Goal: Information Seeking & Learning: Learn about a topic

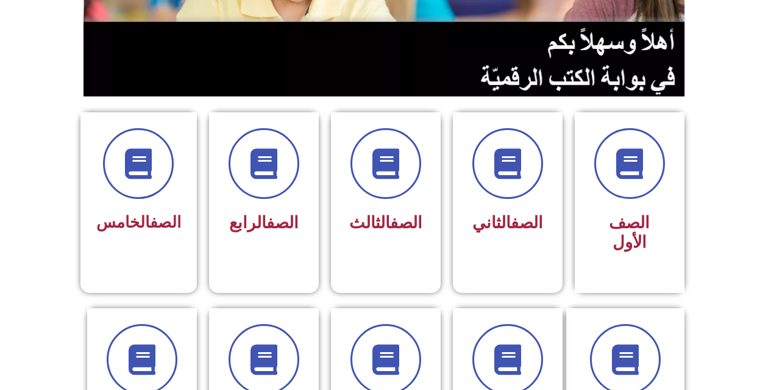
scroll to position [255, 0]
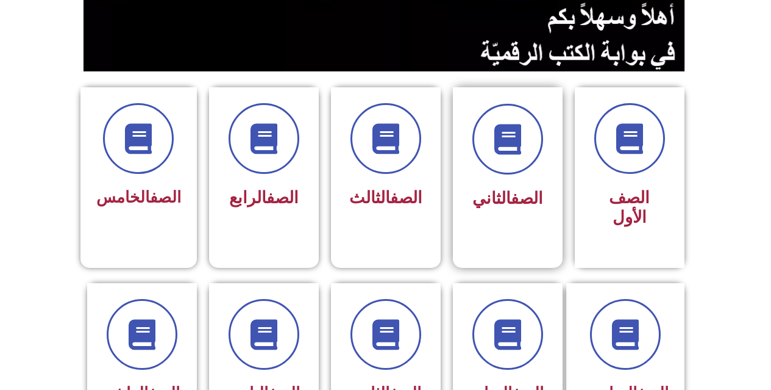
click at [485, 194] on span "الصف الثاني" at bounding box center [508, 198] width 71 height 20
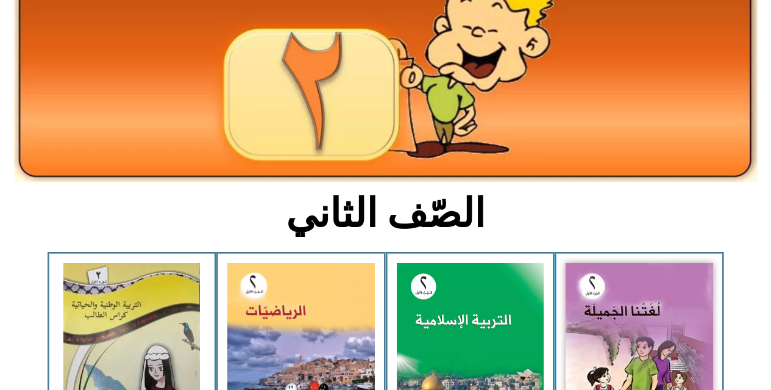
scroll to position [135, 0]
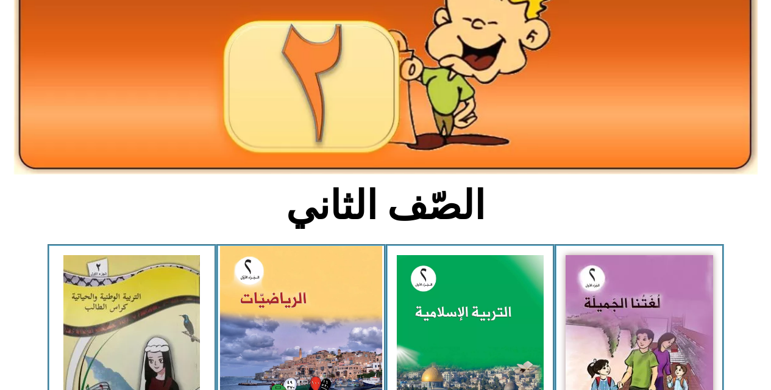
click at [337, 306] on img at bounding box center [301, 346] width 162 height 201
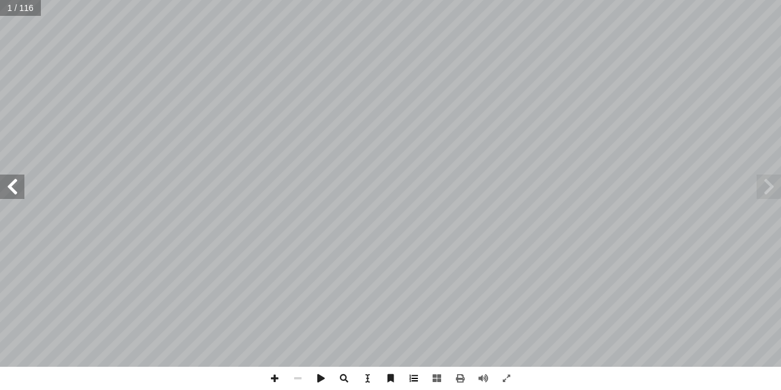
click at [413, 379] on span at bounding box center [413, 377] width 23 height 23
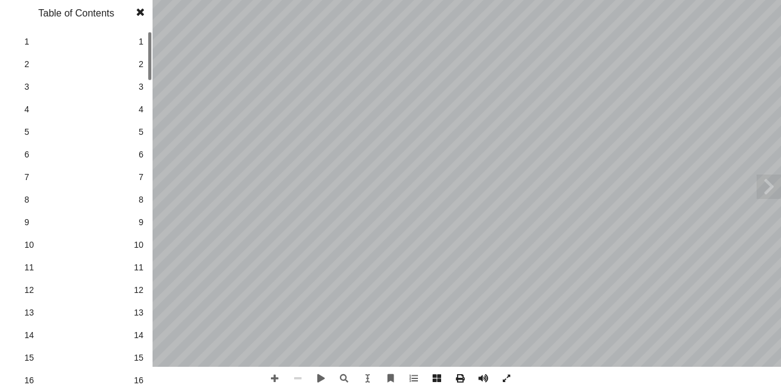
click at [139, 376] on span "16" at bounding box center [139, 380] width 10 height 13
click at [758, 186] on span at bounding box center [768, 186] width 24 height 24
click at [137, 13] on span at bounding box center [140, 12] width 22 height 24
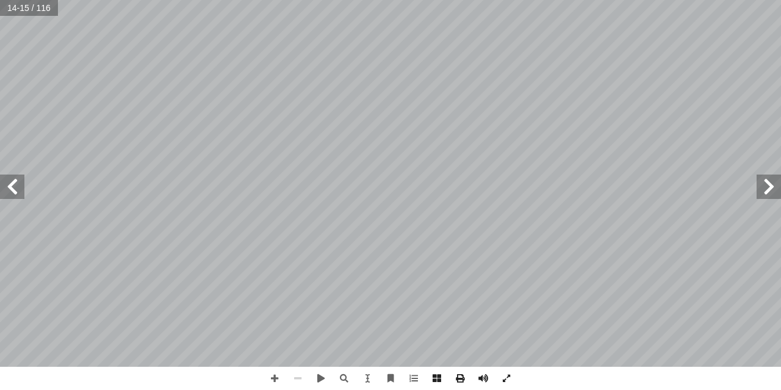
click at [14, 195] on span at bounding box center [12, 186] width 24 height 24
click at [7, 182] on span at bounding box center [12, 186] width 24 height 24
drag, startPoint x: 0, startPoint y: 382, endPoint x: 772, endPoint y: 181, distance: 798.0
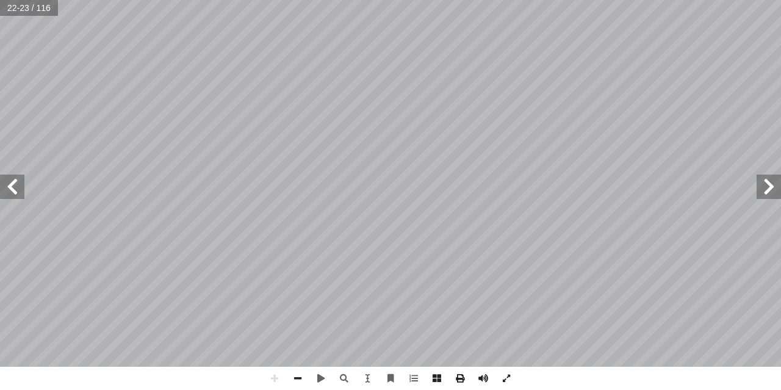
click at [772, 181] on span at bounding box center [768, 186] width 24 height 24
click at [770, 184] on span at bounding box center [768, 186] width 24 height 24
click at [5, 179] on span at bounding box center [12, 186] width 24 height 24
click at [510, 371] on span at bounding box center [506, 377] width 23 height 23
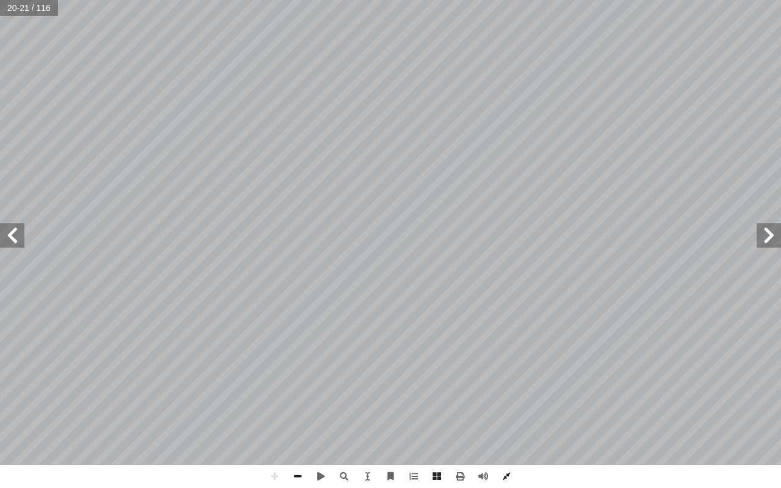
click at [502, 389] on span at bounding box center [506, 476] width 23 height 23
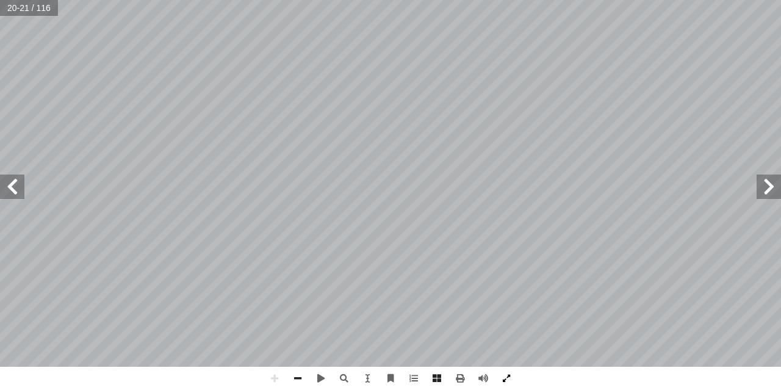
click at [506, 378] on span at bounding box center [506, 377] width 23 height 23
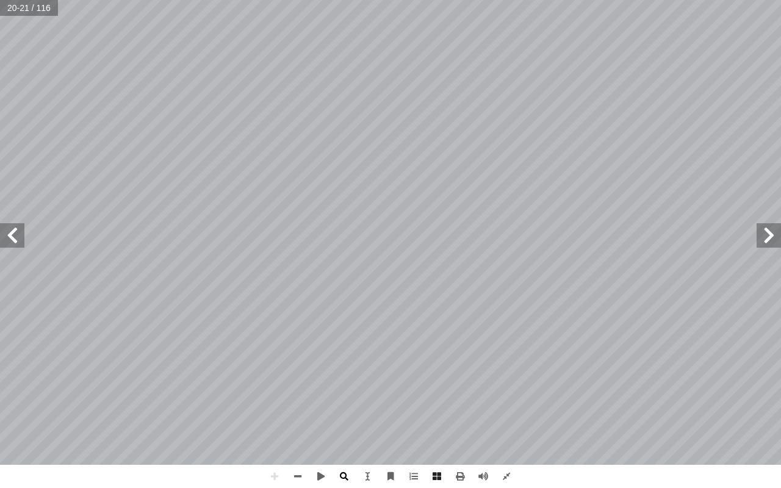
click at [339, 389] on span at bounding box center [343, 476] width 23 height 23
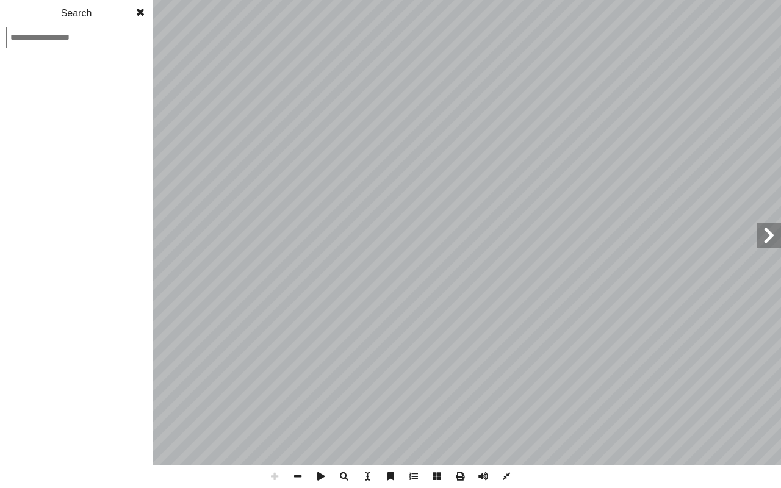
click at [345, 389] on span at bounding box center [343, 476] width 23 height 23
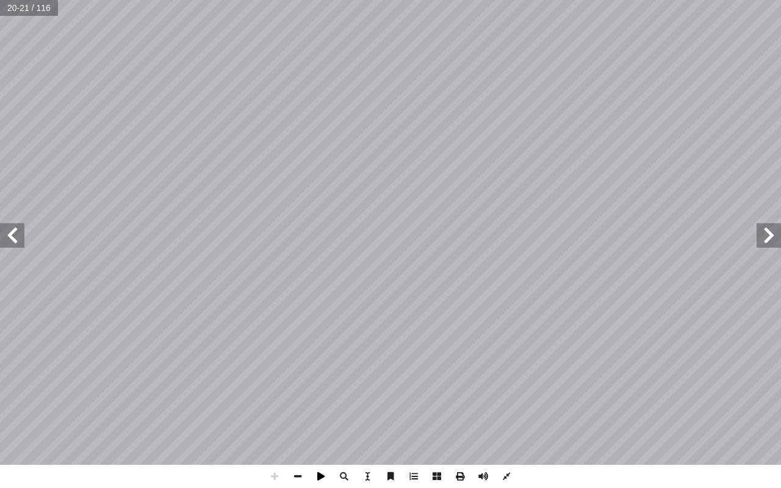
click at [349, 389] on div "١٦ : ُ ل ِ م ْ ك أ ا جـ) ٌ عداد أ ا هي ٨ ، ٦ ، ٤ ، 2 ، ٠ : ُ عداد أ � ال ٌ عداد…" at bounding box center [390, 244] width 781 height 488
click at [508, 389] on span at bounding box center [506, 476] width 23 height 23
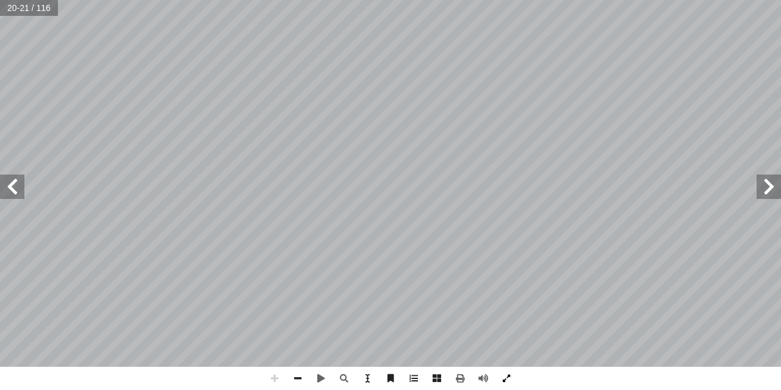
drag, startPoint x: 508, startPoint y: 384, endPoint x: 507, endPoint y: 455, distance: 71.4
click at [507, 381] on span at bounding box center [506, 377] width 23 height 23
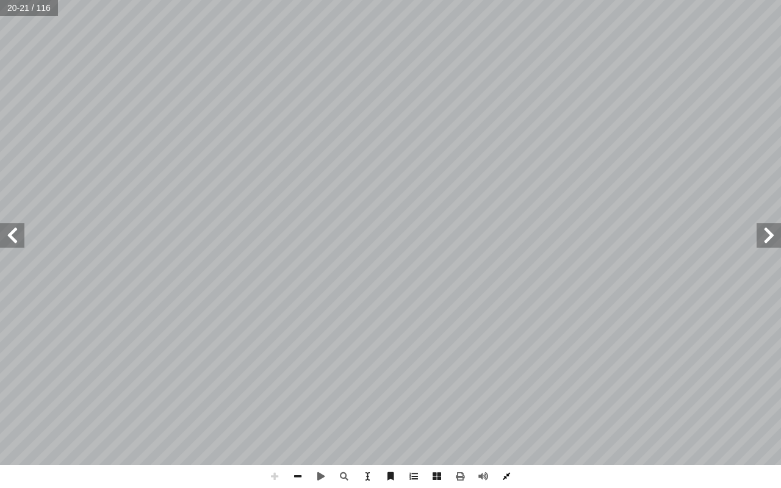
click at [509, 389] on span at bounding box center [506, 476] width 23 height 23
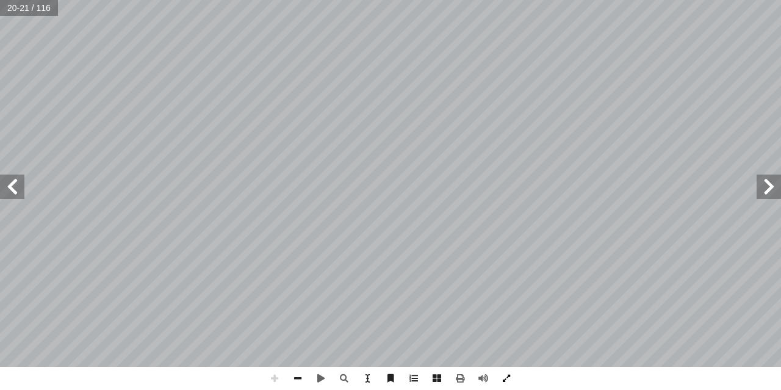
drag, startPoint x: 504, startPoint y: 381, endPoint x: 502, endPoint y: 451, distance: 69.5
click at [502, 377] on span at bounding box center [506, 377] width 23 height 23
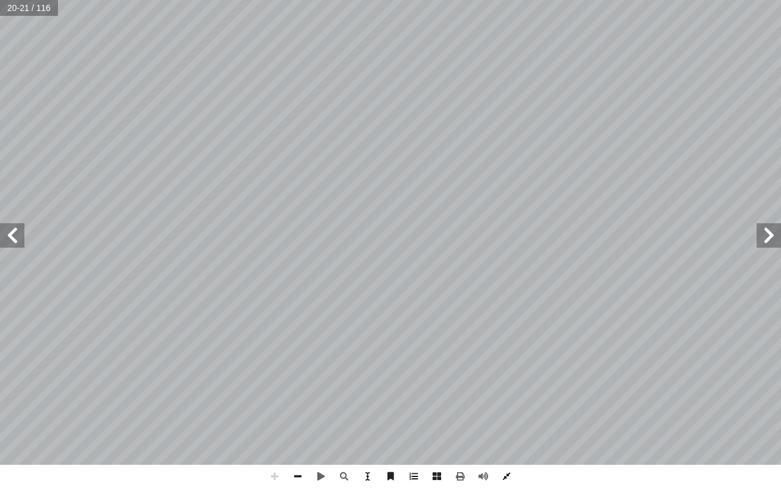
click at [512, 389] on span at bounding box center [506, 476] width 23 height 23
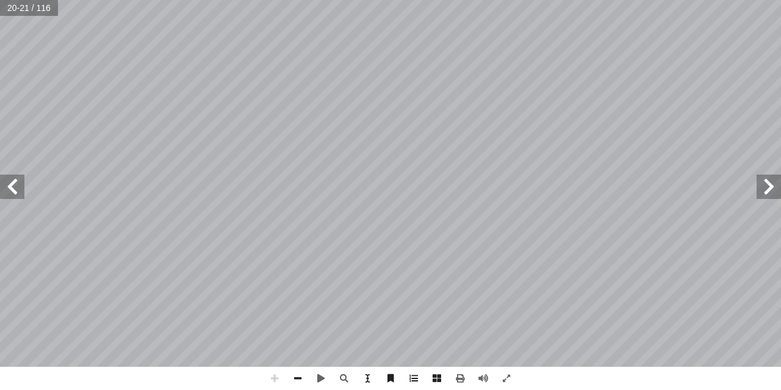
click at [312, 111] on html "الصفحة الرئيسية الصف الأول الصف الثاني الصف الثالث الصف الرابع الصف الخامس الصف…" at bounding box center [390, 55] width 781 height 111
